Goal: Information Seeking & Learning: Learn about a topic

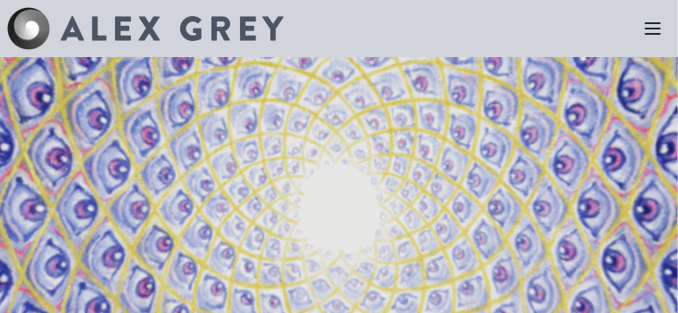
click at [648, 23] on icon at bounding box center [653, 28] width 14 height 11
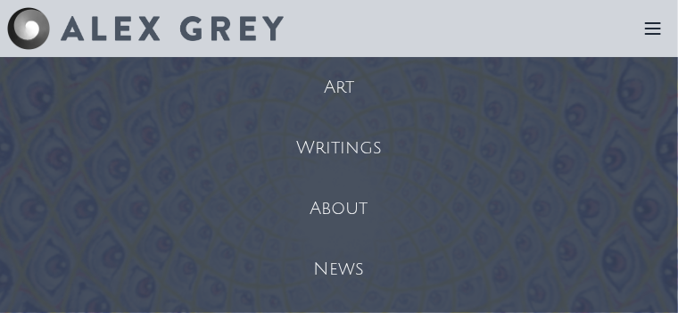
click at [557, 94] on div "Art" at bounding box center [339, 87] width 678 height 61
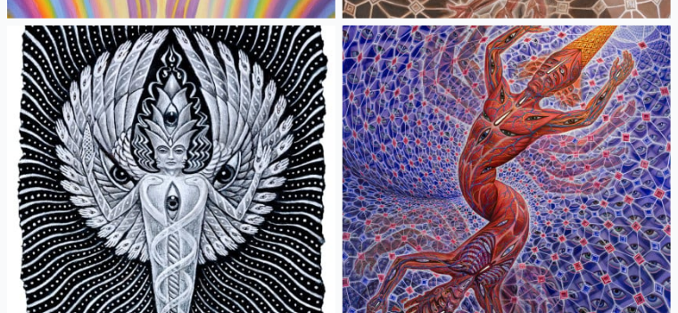
scroll to position [4192, 0]
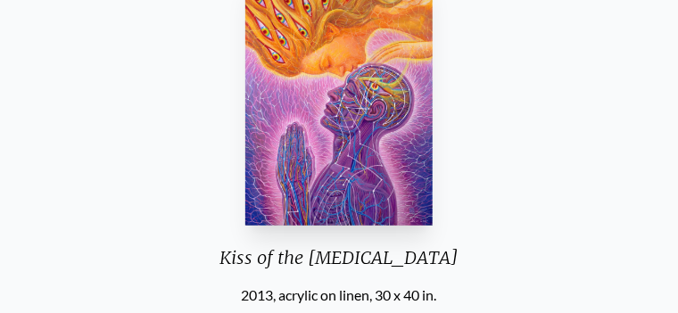
scroll to position [134, 0]
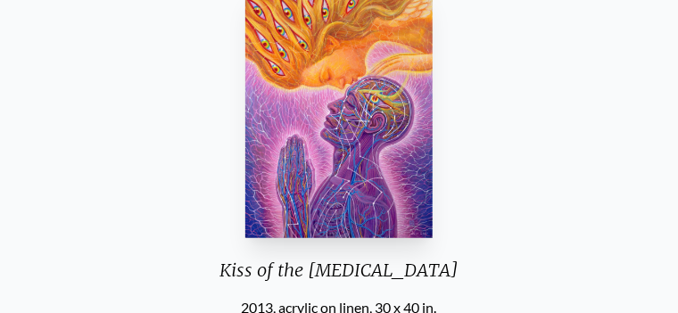
scroll to position [45, 0]
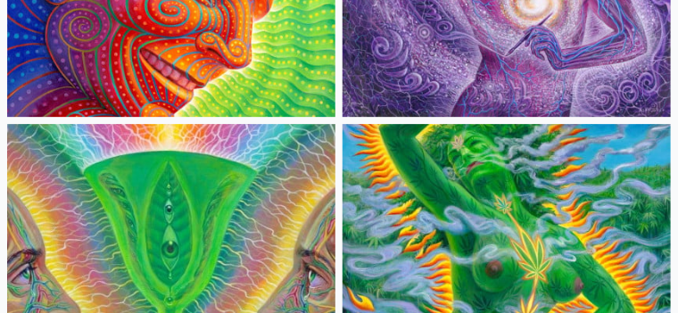
scroll to position [8116, 0]
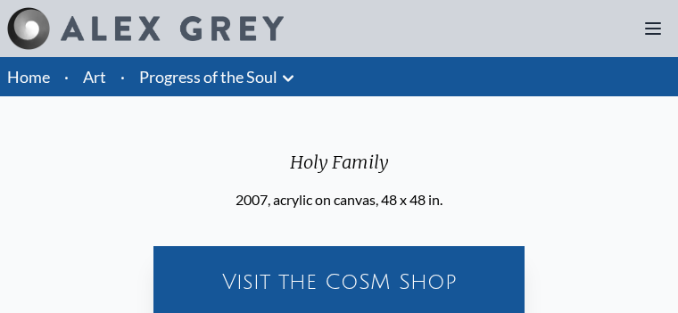
scroll to position [89, 0]
